Goal: Task Accomplishment & Management: Complete application form

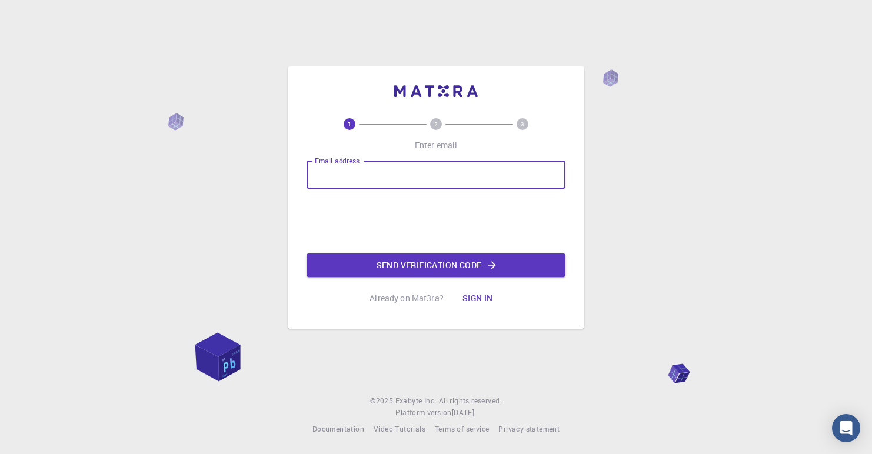
click at [340, 171] on input "Email address" at bounding box center [436, 175] width 259 height 28
type input "[EMAIL_ADDRESS][DOMAIN_NAME]"
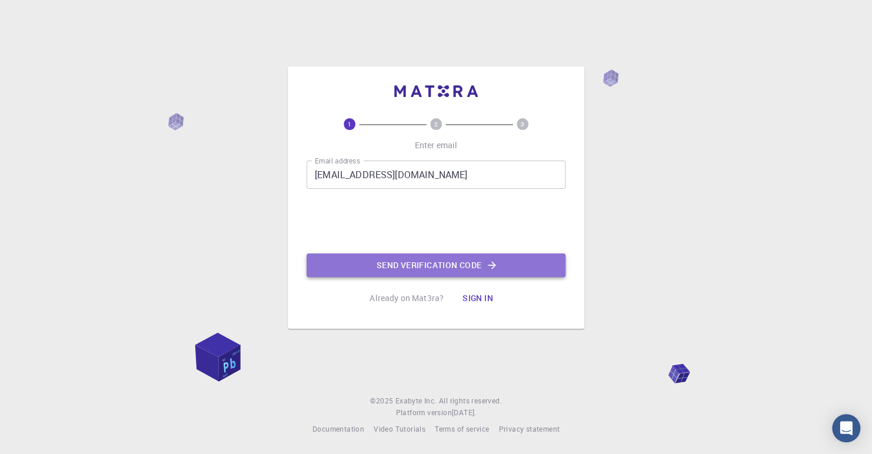
click at [396, 268] on button "Send verification code" at bounding box center [436, 266] width 259 height 24
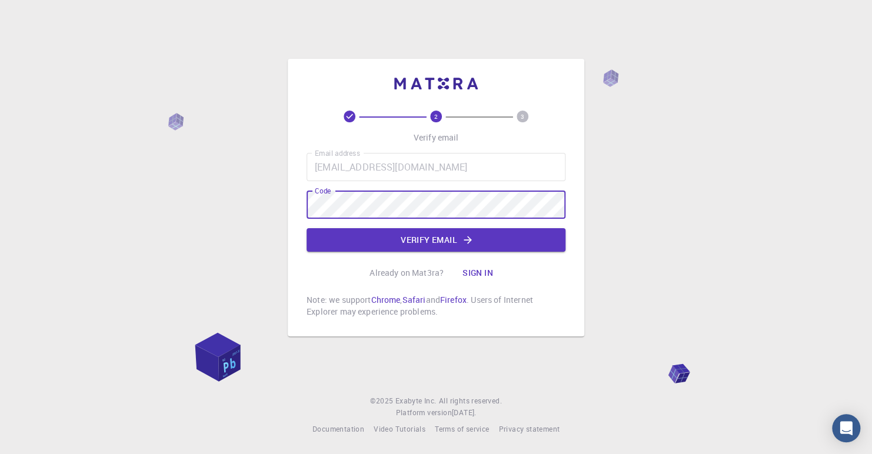
click at [367, 238] on button "Verify email" at bounding box center [436, 240] width 259 height 24
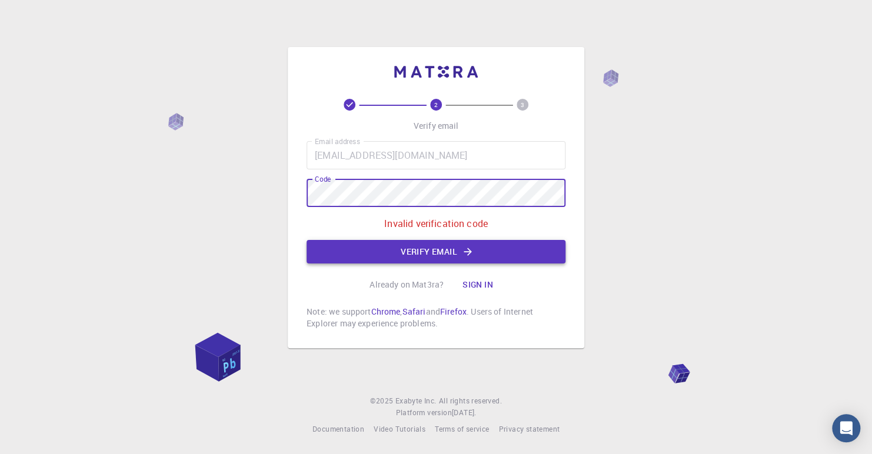
click at [424, 257] on button "Verify email" at bounding box center [436, 252] width 259 height 24
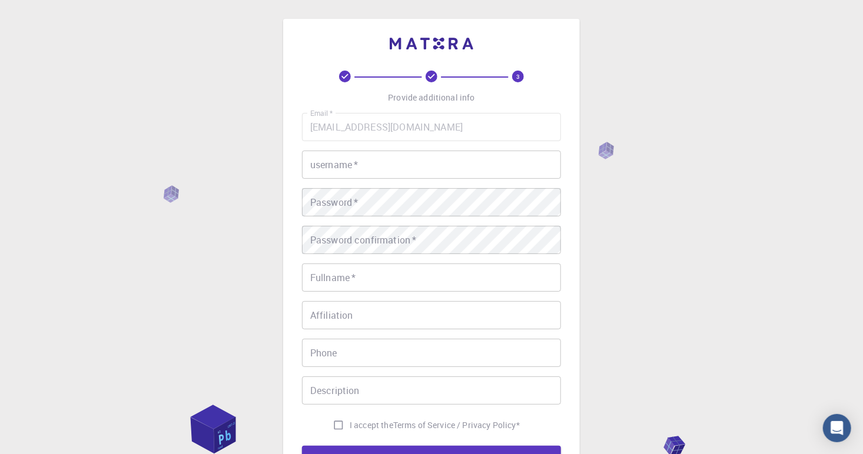
click at [368, 166] on input "username   *" at bounding box center [431, 165] width 259 height 28
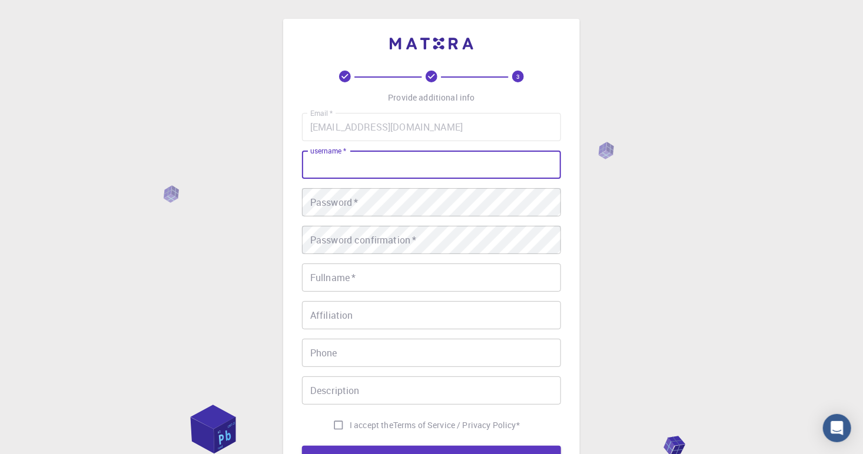
click at [390, 164] on input "username   *" at bounding box center [431, 165] width 259 height 28
type input "pratapa"
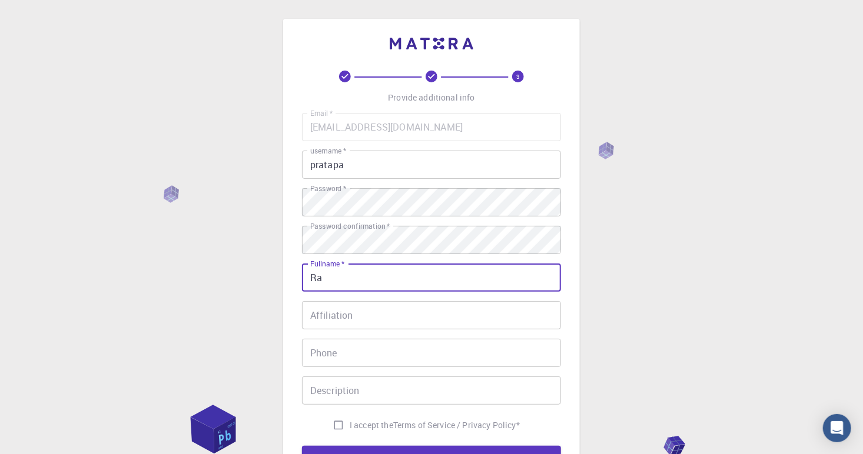
type input "[PERSON_NAME]"
type input "[PHONE_NUMBER]"
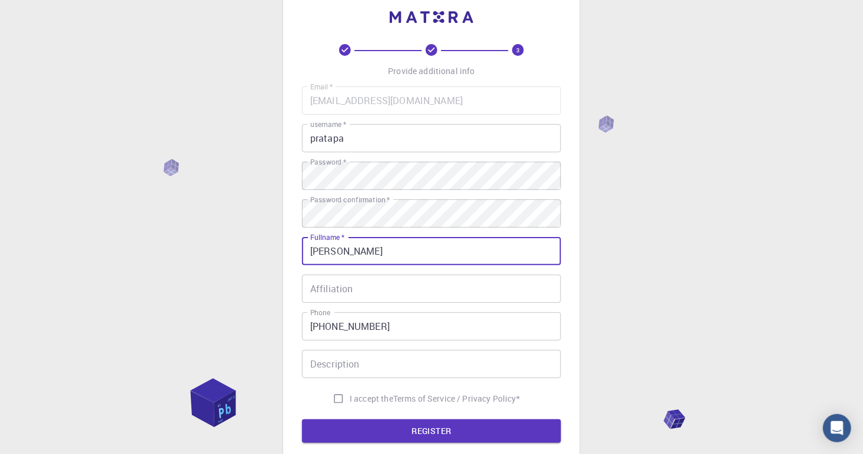
scroll to position [118, 0]
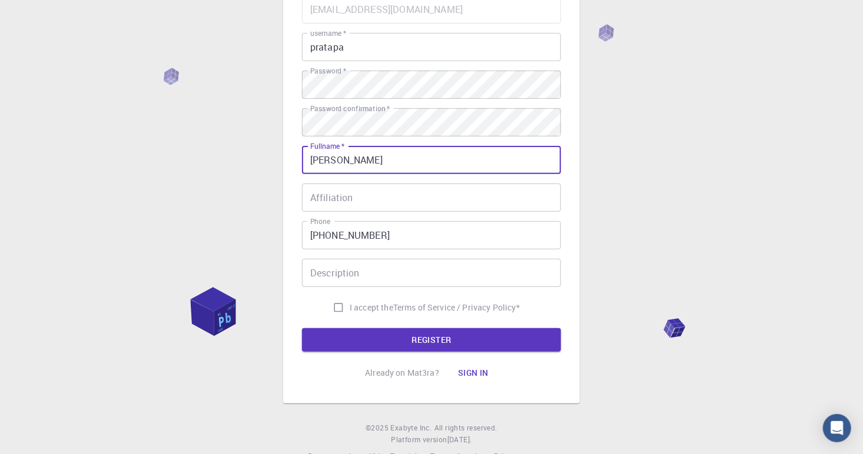
click at [331, 309] on input "I accept the Terms of Service / Privacy Policy *" at bounding box center [338, 308] width 22 height 22
checkbox input "true"
click at [414, 338] on button "REGISTER" at bounding box center [431, 340] width 259 height 24
